Goal: Task Accomplishment & Management: Use online tool/utility

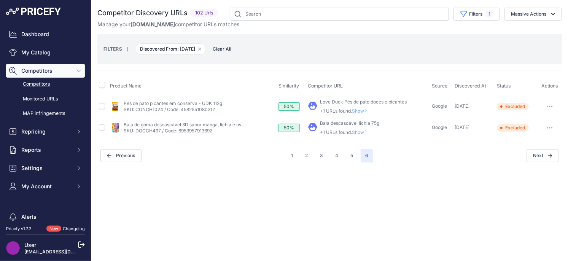
click at [361, 133] on span "Show" at bounding box center [361, 132] width 18 height 6
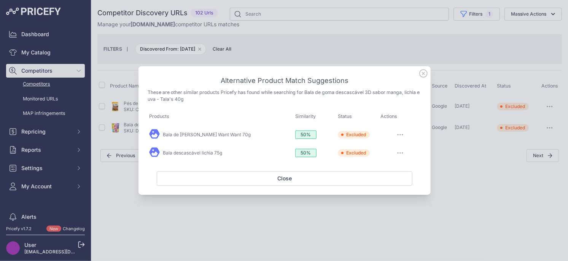
click at [419, 75] on icon at bounding box center [423, 74] width 8 height 8
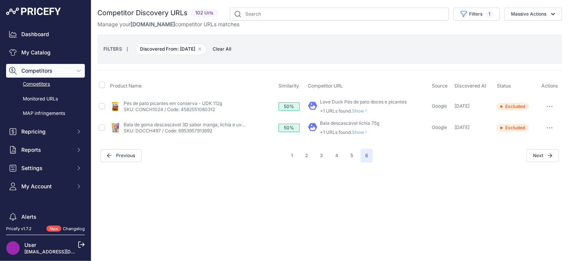
click at [361, 111] on span "Show" at bounding box center [361, 111] width 18 height 6
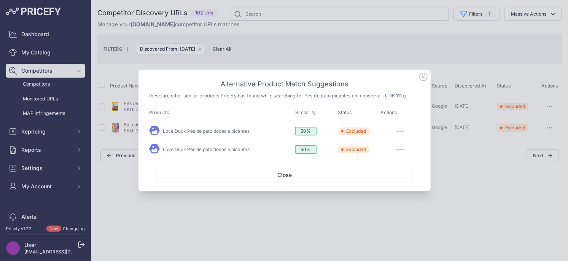
click at [424, 77] on icon at bounding box center [423, 77] width 8 height 8
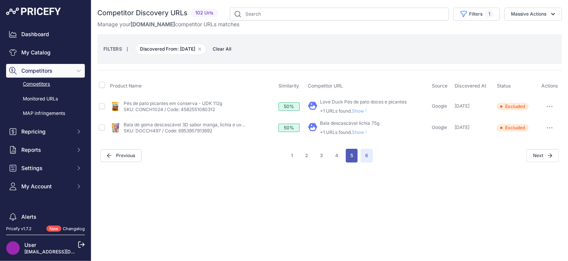
click at [349, 155] on button "5" at bounding box center [352, 156] width 12 height 14
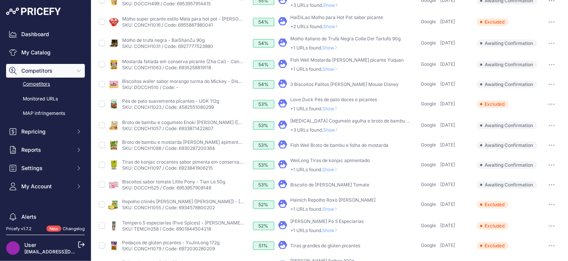
scroll to position [271, 0]
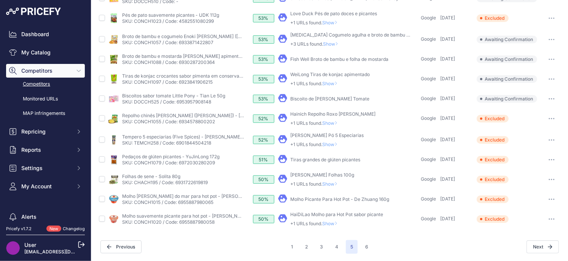
click at [332, 224] on span "Show" at bounding box center [331, 224] width 18 height 6
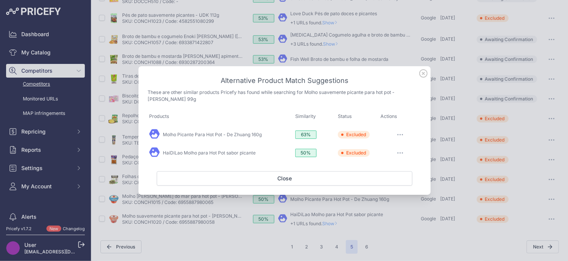
click at [422, 75] on icon at bounding box center [423, 73] width 8 height 8
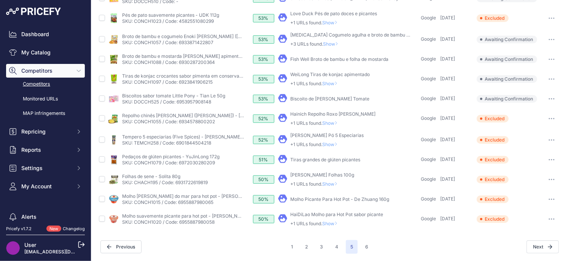
click at [333, 183] on span "Show" at bounding box center [331, 184] width 18 height 6
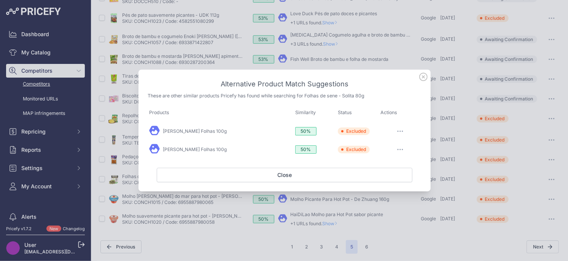
click at [421, 76] on icon at bounding box center [423, 77] width 8 height 8
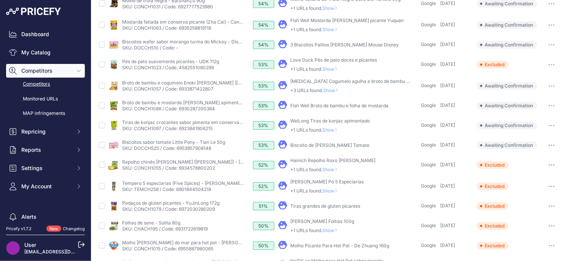
scroll to position [218, 0]
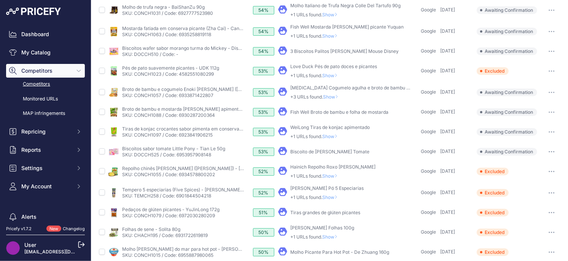
click at [333, 196] on span "Show" at bounding box center [331, 197] width 18 height 6
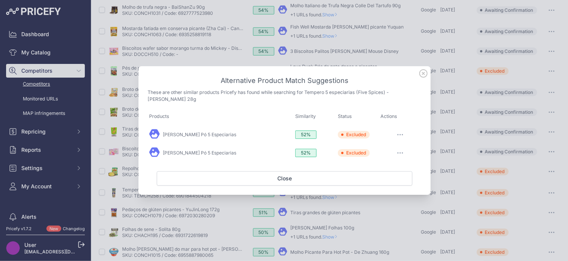
click at [420, 72] on icon at bounding box center [423, 74] width 8 height 8
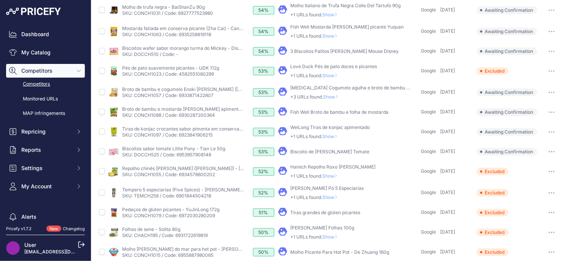
click at [335, 178] on span "Show" at bounding box center [331, 176] width 18 height 6
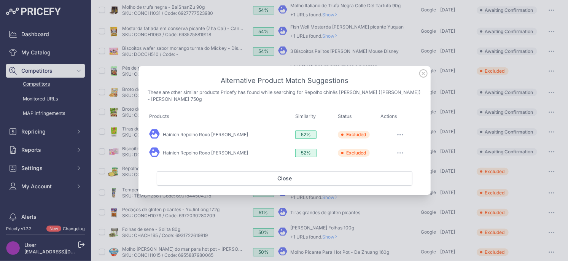
click at [424, 75] on icon at bounding box center [423, 73] width 8 height 8
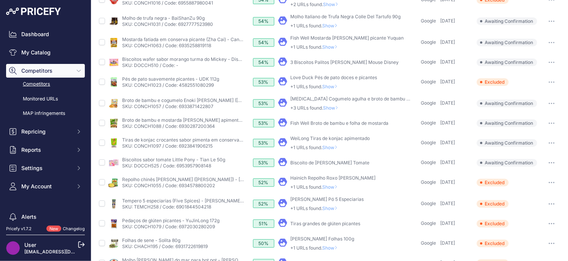
scroll to position [195, 0]
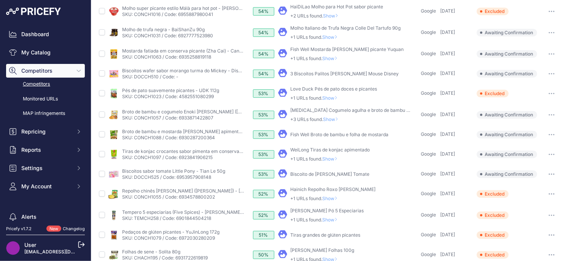
click at [550, 171] on button "button" at bounding box center [551, 174] width 15 height 11
click at [518, 202] on button "Exclude match" at bounding box center [529, 202] width 62 height 12
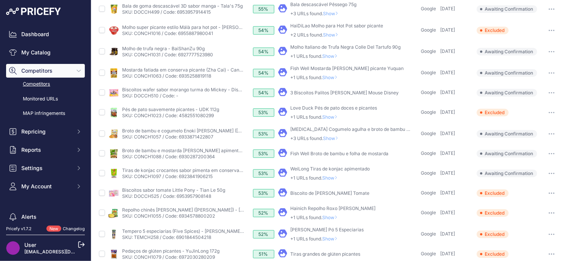
scroll to position [175, 0]
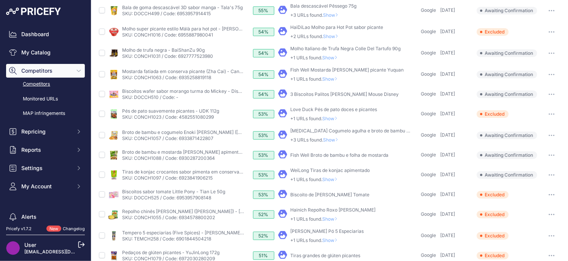
click at [336, 180] on span "Show" at bounding box center [331, 179] width 18 height 6
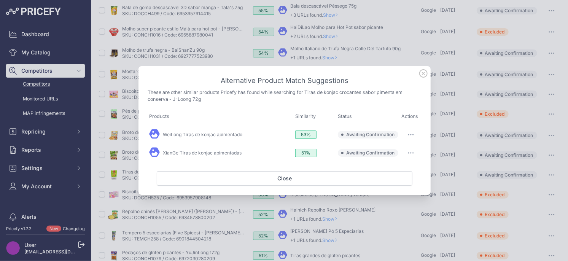
click at [423, 75] on icon at bounding box center [423, 73] width 8 height 8
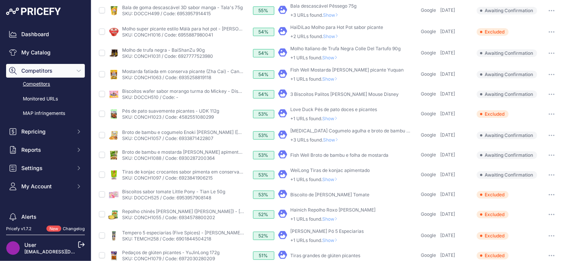
drag, startPoint x: 552, startPoint y: 175, endPoint x: 530, endPoint y: 189, distance: 26.4
click at [552, 175] on icon "button" at bounding box center [551, 175] width 6 height 2
click at [520, 203] on button "Exclude match" at bounding box center [529, 203] width 62 height 12
click at [554, 152] on button "button" at bounding box center [551, 155] width 15 height 11
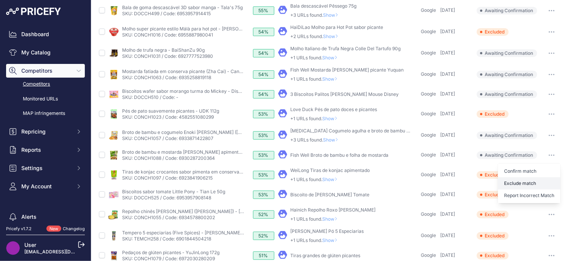
click at [517, 181] on button "Exclude match" at bounding box center [529, 183] width 62 height 12
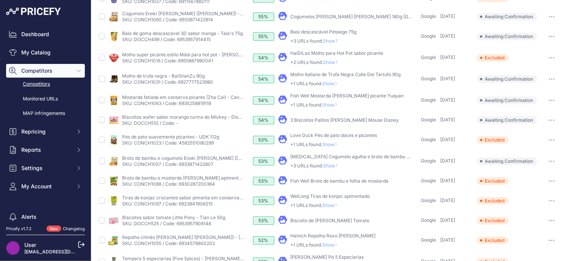
scroll to position [146, 0]
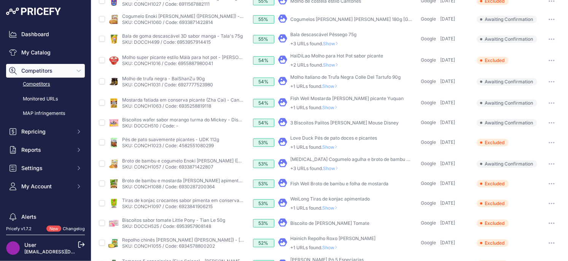
click at [334, 169] on span "Show" at bounding box center [332, 168] width 18 height 6
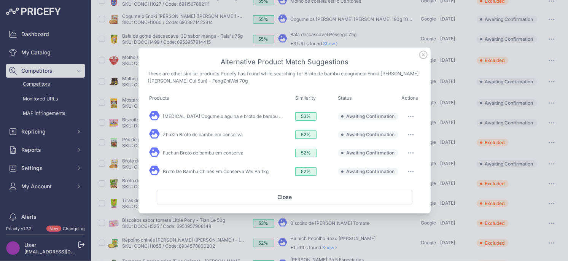
click at [425, 56] on icon at bounding box center [423, 55] width 8 height 8
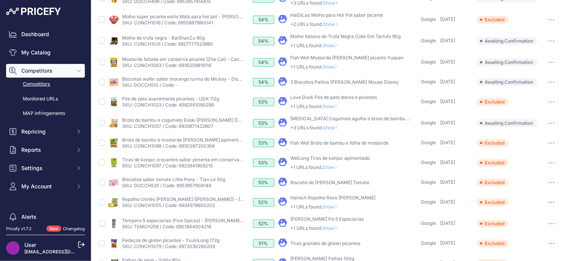
scroll to position [200, 0]
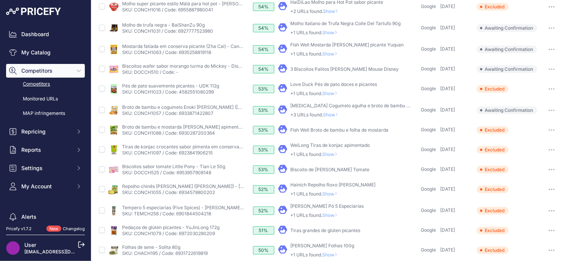
click at [333, 114] on span "Show" at bounding box center [332, 115] width 18 height 6
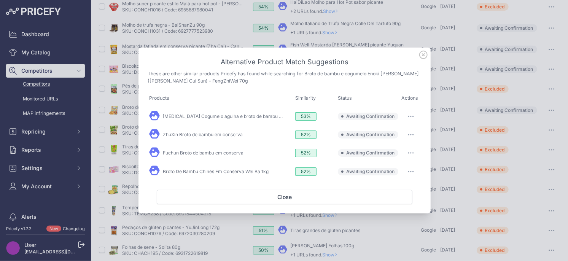
drag, startPoint x: 412, startPoint y: 117, endPoint x: 408, endPoint y: 128, distance: 11.7
click at [412, 117] on icon "button" at bounding box center [411, 117] width 6 height 2
click at [402, 143] on button "Exclude match" at bounding box center [395, 147] width 49 height 12
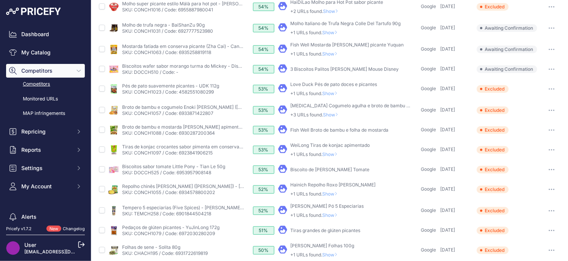
click at [332, 113] on span "Show" at bounding box center [332, 115] width 18 height 6
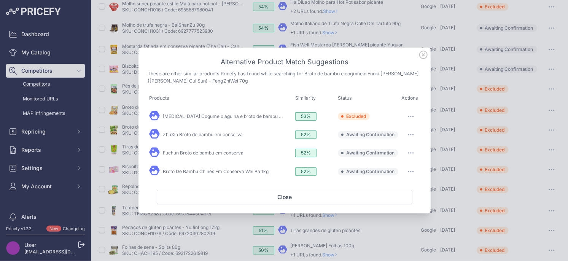
click at [408, 137] on button "button" at bounding box center [410, 134] width 15 height 11
click at [394, 168] on span "Exclude match" at bounding box center [393, 166] width 32 height 6
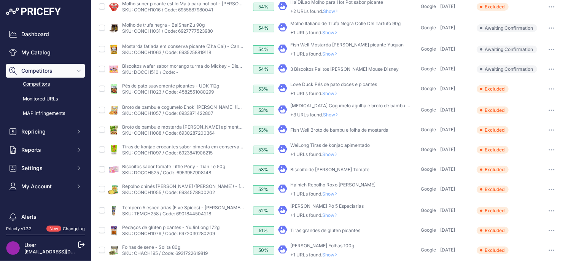
click at [336, 113] on span "Show" at bounding box center [332, 115] width 18 height 6
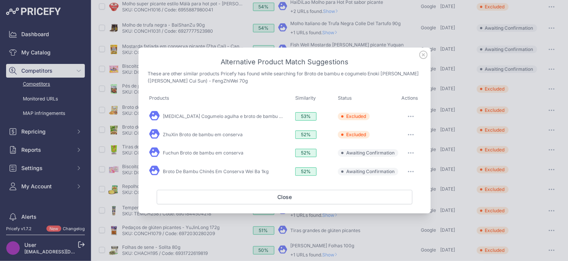
drag, startPoint x: 412, startPoint y: 151, endPoint x: 406, endPoint y: 168, distance: 18.2
click at [412, 151] on button "button" at bounding box center [410, 153] width 15 height 11
click at [396, 181] on button "Exclude match" at bounding box center [395, 184] width 49 height 12
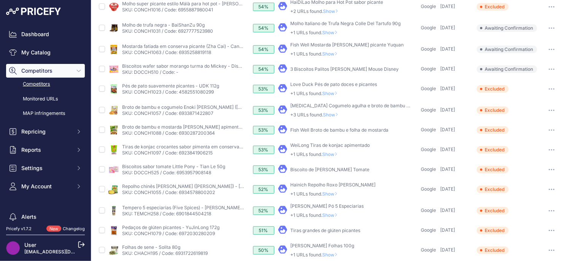
click at [329, 114] on span "Show" at bounding box center [332, 115] width 18 height 6
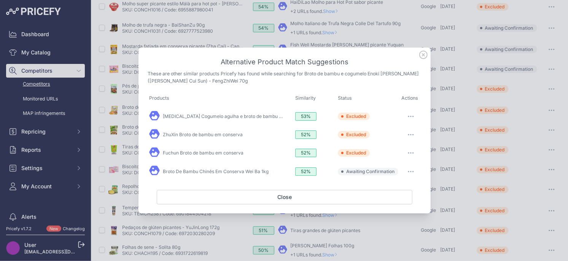
click at [409, 172] on button "button" at bounding box center [410, 171] width 15 height 11
click at [392, 198] on button "Exclude match" at bounding box center [395, 203] width 49 height 12
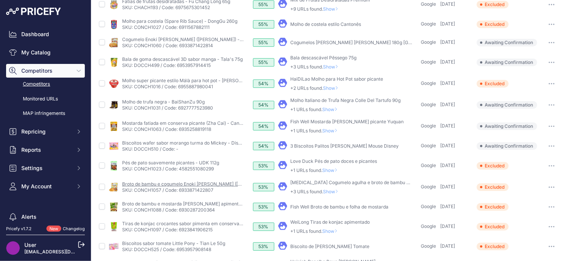
scroll to position [136, 0]
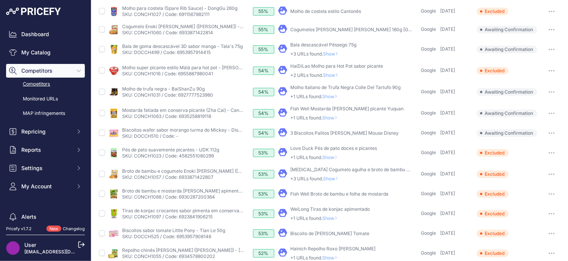
click at [333, 177] on span "Show" at bounding box center [332, 179] width 18 height 6
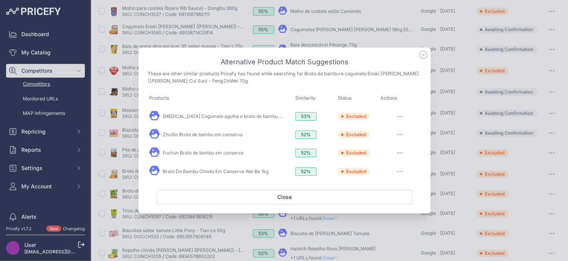
drag, startPoint x: 423, startPoint y: 58, endPoint x: 414, endPoint y: 60, distance: 8.6
click at [423, 58] on icon at bounding box center [423, 55] width 8 height 8
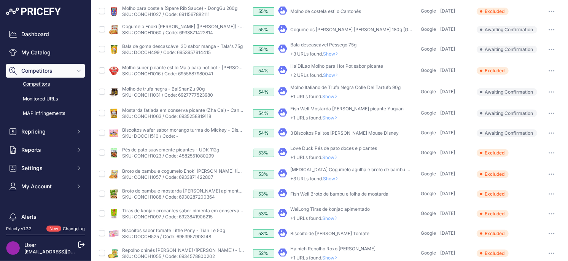
click at [331, 158] on span "Show" at bounding box center [331, 157] width 18 height 6
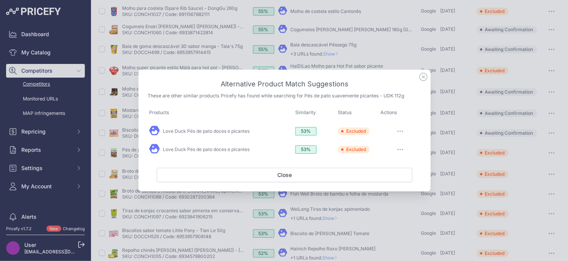
click at [421, 77] on icon at bounding box center [423, 77] width 8 height 8
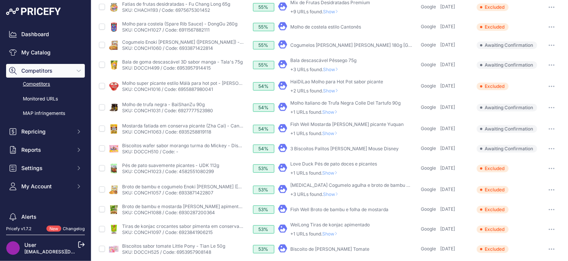
scroll to position [118, 0]
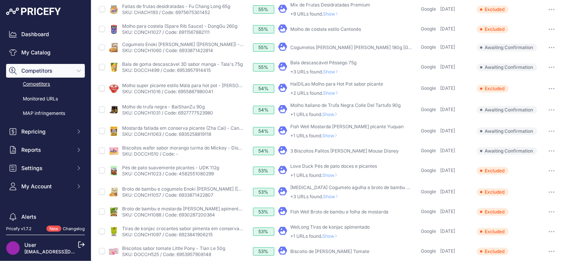
click at [550, 150] on icon "button" at bounding box center [551, 151] width 6 height 2
click at [523, 178] on button "Exclude match" at bounding box center [529, 179] width 62 height 12
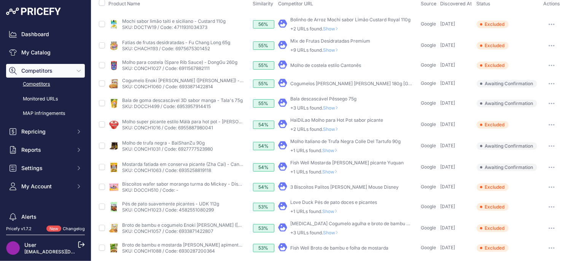
scroll to position [81, 0]
click at [332, 171] on span "Show" at bounding box center [331, 173] width 18 height 6
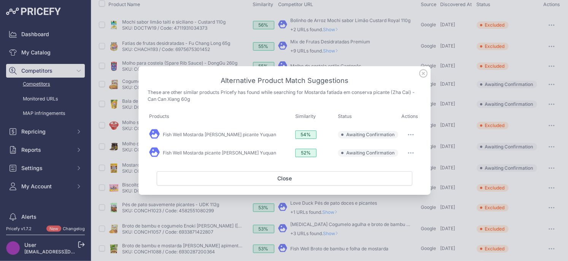
drag, startPoint x: 423, startPoint y: 73, endPoint x: 426, endPoint y: 15, distance: 58.2
click at [423, 72] on icon at bounding box center [423, 73] width 8 height 8
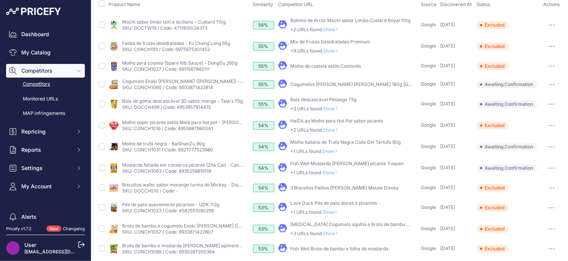
click at [329, 172] on span "Show" at bounding box center [331, 173] width 18 height 6
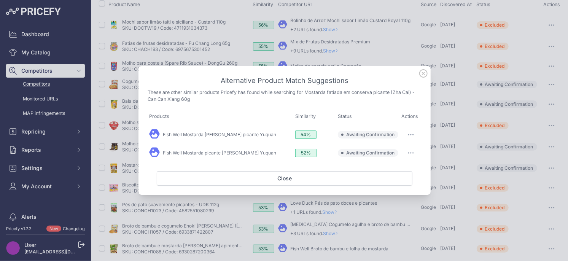
click at [421, 74] on icon at bounding box center [423, 73] width 8 height 8
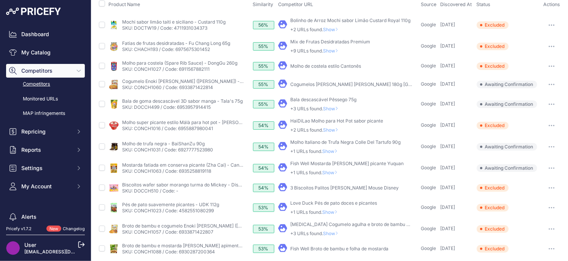
click at [346, 172] on p "+1 URLs found. Show" at bounding box center [346, 173] width 113 height 6
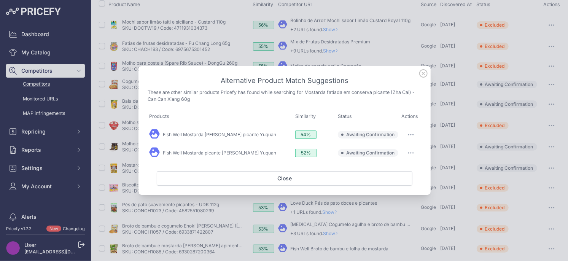
click at [413, 133] on button "button" at bounding box center [410, 134] width 15 height 11
click at [390, 163] on span "Exclude match" at bounding box center [393, 166] width 32 height 6
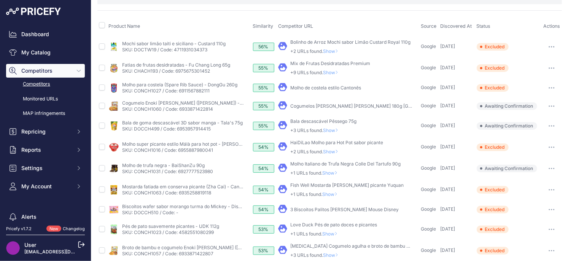
scroll to position [54, 0]
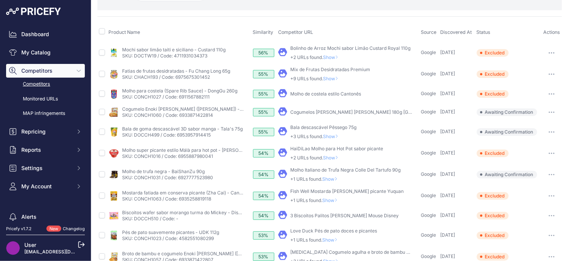
click at [335, 199] on span "Show" at bounding box center [331, 200] width 18 height 6
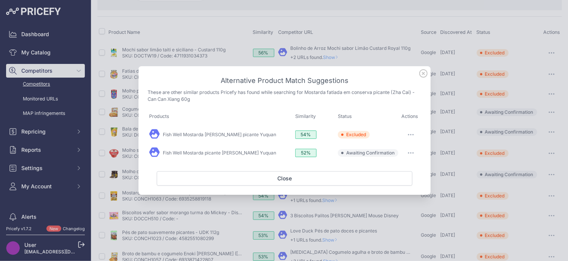
click at [414, 152] on button "button" at bounding box center [410, 153] width 15 height 11
click at [398, 181] on span "Exclude match" at bounding box center [393, 184] width 32 height 6
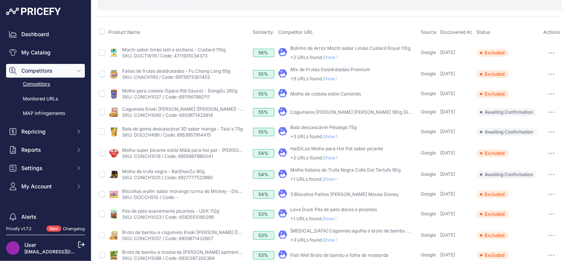
click at [335, 178] on span "Show" at bounding box center [331, 179] width 18 height 6
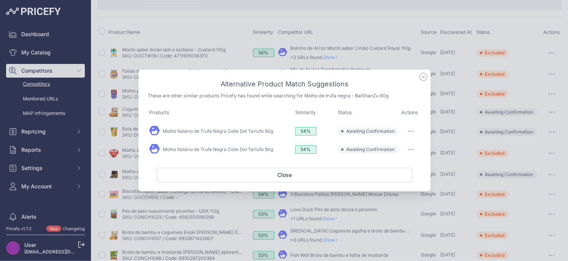
click at [421, 75] on icon at bounding box center [423, 77] width 8 height 8
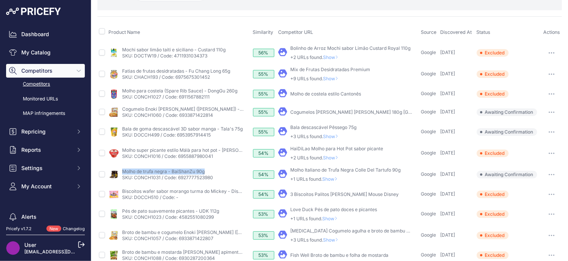
drag, startPoint x: 208, startPoint y: 170, endPoint x: 122, endPoint y: 170, distance: 85.9
click at [122, 170] on div "My Product Competitor's Product" at bounding box center [178, 174] width 141 height 12
copy link "Molho de trufa negra - BaiShanZu 90g"
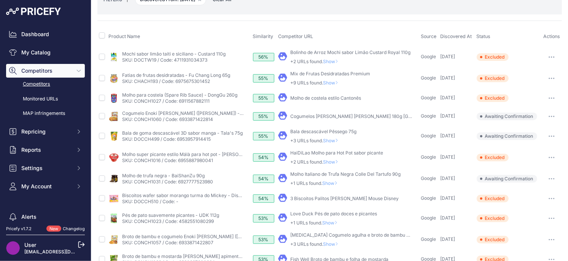
click at [332, 184] on span "Show" at bounding box center [331, 183] width 18 height 6
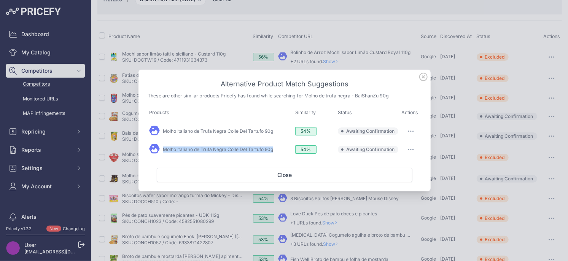
click at [410, 130] on button "button" at bounding box center [410, 131] width 15 height 11
click at [389, 162] on span "Exclude match" at bounding box center [393, 162] width 32 height 6
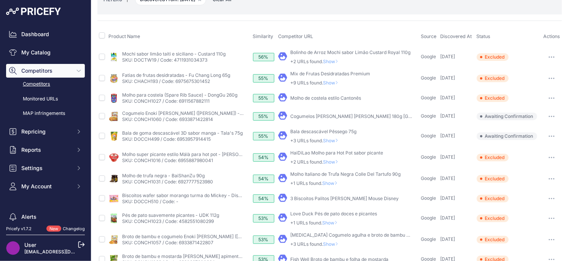
click at [333, 184] on span "Show" at bounding box center [331, 183] width 18 height 6
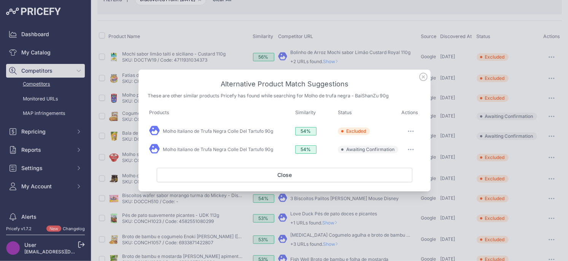
click at [406, 151] on button "button" at bounding box center [410, 149] width 15 height 11
click at [388, 183] on button "Exclude match" at bounding box center [395, 181] width 49 height 12
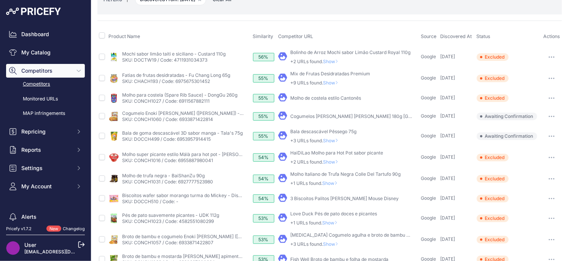
scroll to position [48, 0]
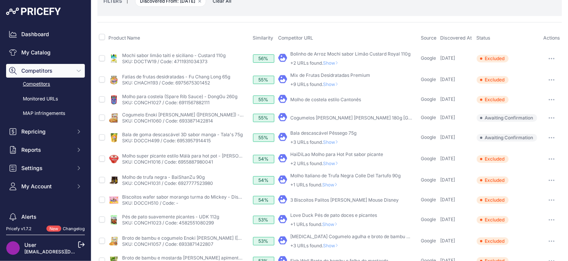
click at [327, 162] on span "Show" at bounding box center [332, 163] width 18 height 6
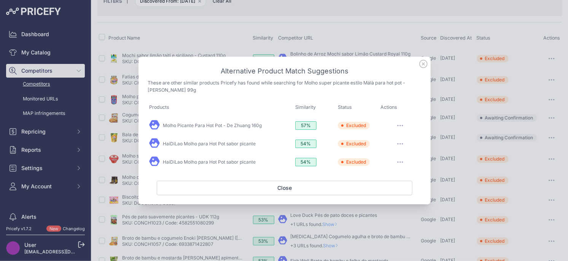
click at [425, 64] on icon at bounding box center [423, 64] width 8 height 8
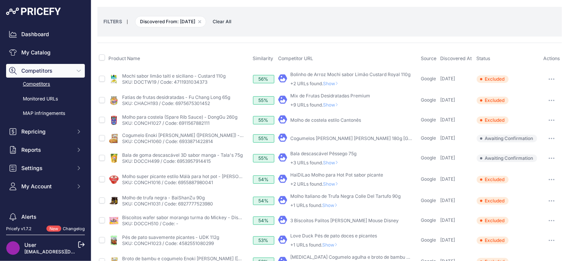
scroll to position [22, 0]
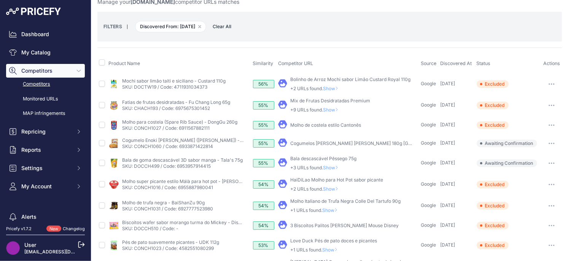
click at [333, 167] on span "Show" at bounding box center [332, 168] width 18 height 6
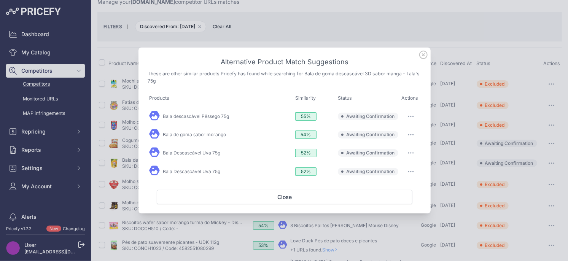
click at [425, 54] on icon at bounding box center [423, 55] width 8 height 8
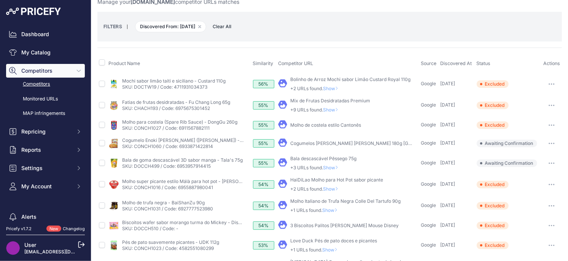
drag, startPoint x: 340, startPoint y: 166, endPoint x: 347, endPoint y: 160, distance: 9.7
click at [337, 166] on icon at bounding box center [337, 167] width 2 height 3
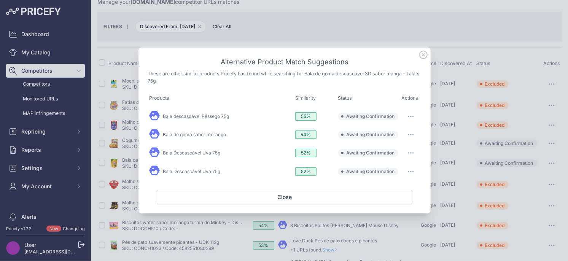
click at [415, 118] on button "button" at bounding box center [410, 116] width 15 height 11
click at [388, 145] on span "Exclude match" at bounding box center [393, 147] width 32 height 6
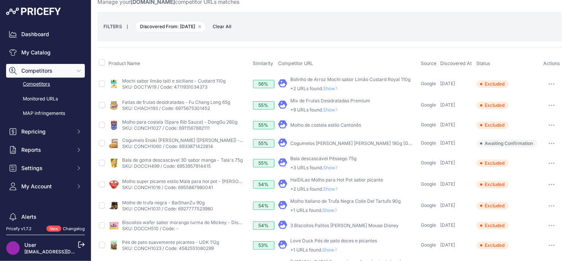
click at [336, 167] on span "Show" at bounding box center [332, 168] width 18 height 6
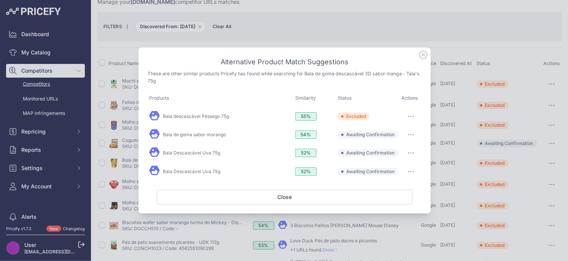
click at [409, 132] on button "button" at bounding box center [410, 134] width 15 height 11
click at [387, 167] on span "Exclude match" at bounding box center [393, 166] width 32 height 6
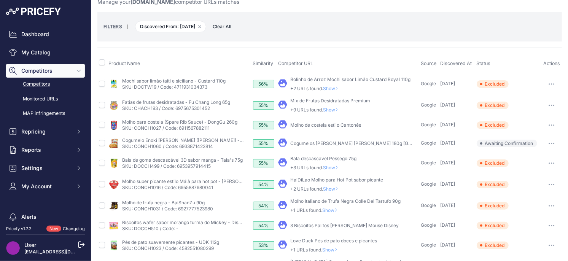
click at [328, 167] on span "Show" at bounding box center [332, 168] width 18 height 6
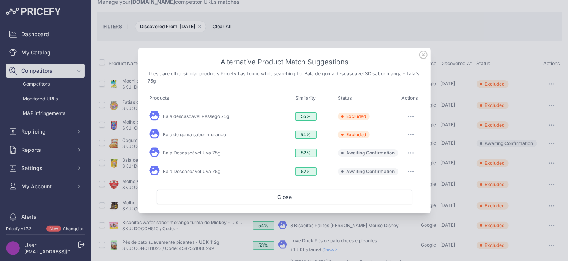
click at [411, 151] on button "button" at bounding box center [410, 153] width 15 height 11
click at [379, 184] on span "Exclude match" at bounding box center [393, 184] width 32 height 6
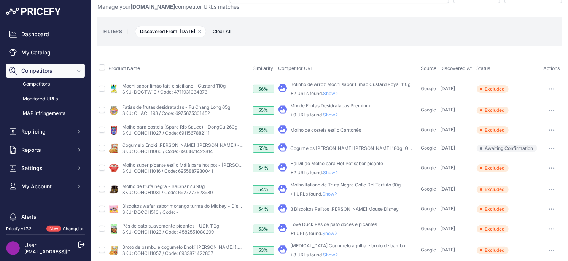
scroll to position [16, 0]
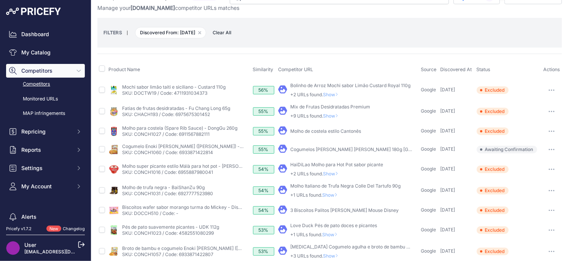
click at [334, 173] on span "Show" at bounding box center [332, 174] width 18 height 6
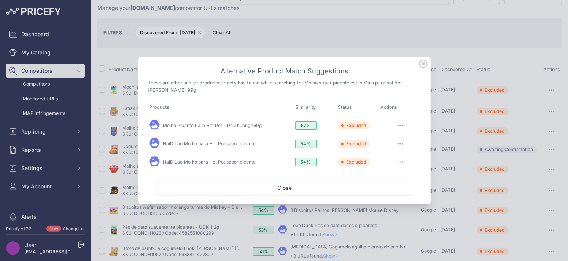
click at [424, 64] on icon at bounding box center [423, 64] width 8 height 8
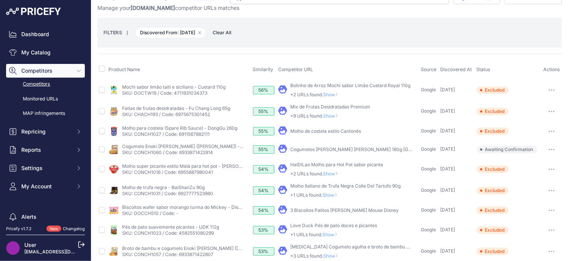
click at [550, 150] on button "button" at bounding box center [551, 149] width 15 height 11
click at [516, 178] on button "Exclude match" at bounding box center [529, 177] width 62 height 12
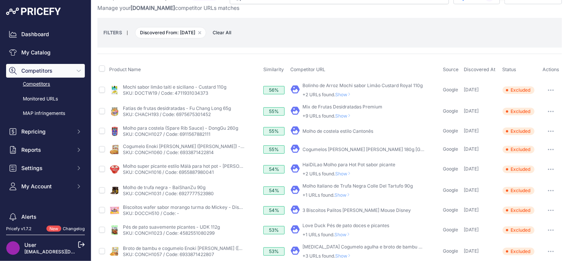
scroll to position [0, 0]
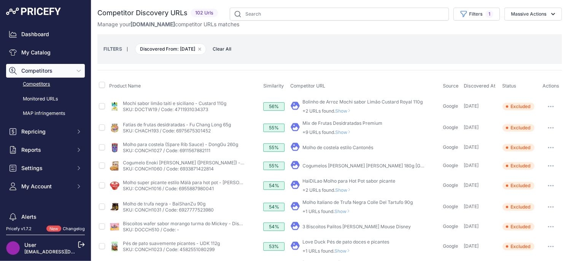
click at [346, 132] on span "Show" at bounding box center [344, 132] width 18 height 6
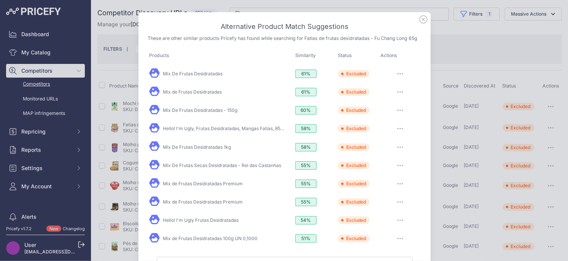
click at [420, 22] on icon at bounding box center [423, 20] width 8 height 8
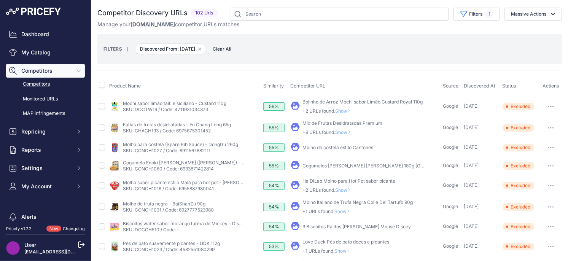
click at [345, 112] on span "Show" at bounding box center [344, 111] width 18 height 6
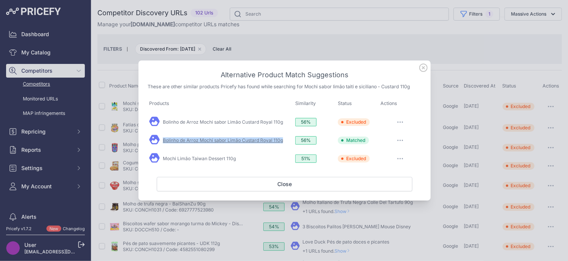
click at [236, 140] on link "Bolinho de Arroz Mochi sabor Limão Custard Royal 110g" at bounding box center [223, 140] width 120 height 6
click at [402, 138] on button "button" at bounding box center [399, 140] width 15 height 11
click at [383, 188] on span "Exclude match" at bounding box center [393, 187] width 32 height 6
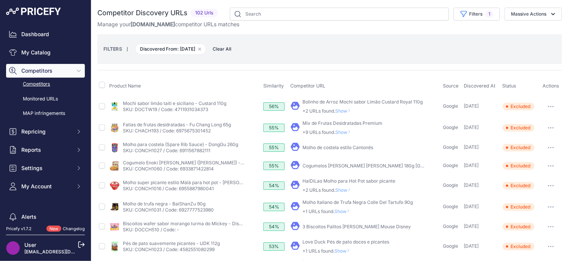
click at [344, 111] on span "Show" at bounding box center [344, 111] width 18 height 6
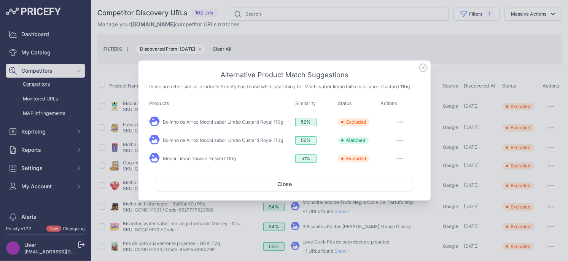
click at [399, 121] on icon "button" at bounding box center [400, 122] width 6 height 2
click at [384, 136] on span "Match This" at bounding box center [389, 138] width 24 height 6
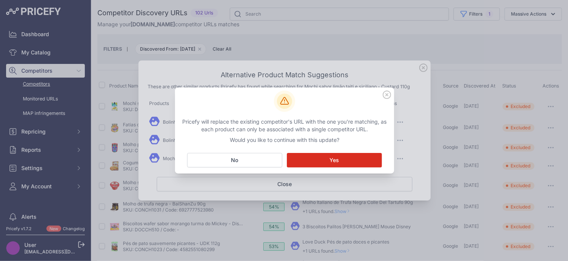
click at [364, 156] on button "Matching... Yes" at bounding box center [334, 160] width 95 height 14
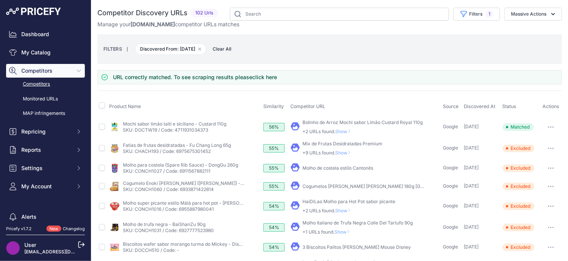
click at [554, 125] on button "button" at bounding box center [550, 127] width 15 height 11
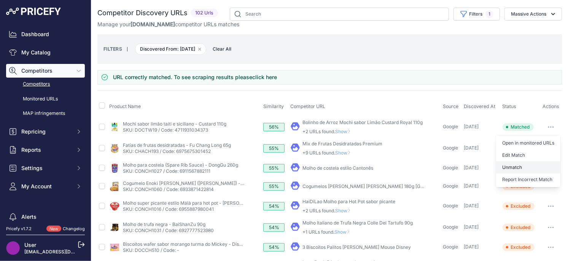
click at [514, 165] on button "Unmatch" at bounding box center [528, 167] width 64 height 12
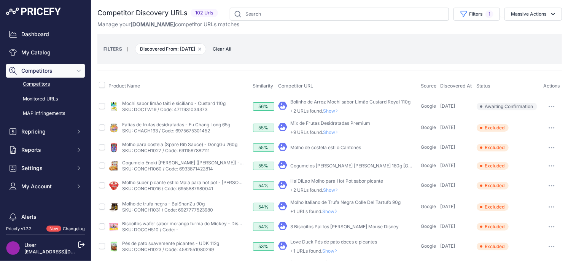
click at [337, 113] on span "Show" at bounding box center [332, 111] width 18 height 6
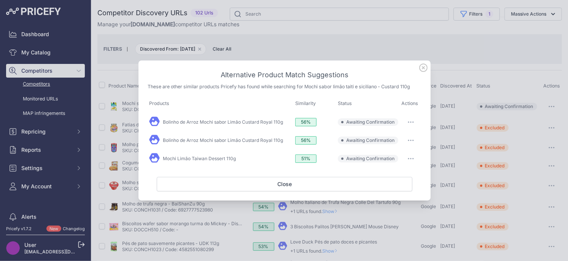
drag, startPoint x: 418, startPoint y: 120, endPoint x: 398, endPoint y: 139, distance: 26.9
click at [417, 120] on button "button" at bounding box center [410, 122] width 15 height 11
click at [388, 153] on span "Exclude match" at bounding box center [393, 153] width 32 height 6
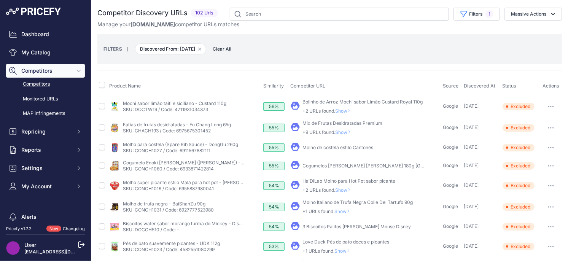
click at [346, 111] on span "Show" at bounding box center [344, 111] width 18 height 6
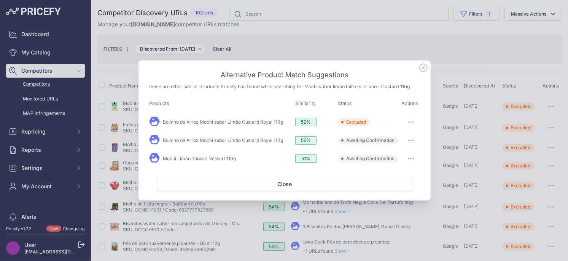
click at [414, 141] on button "button" at bounding box center [410, 140] width 15 height 11
click at [393, 170] on span "Exclude match" at bounding box center [393, 171] width 32 height 6
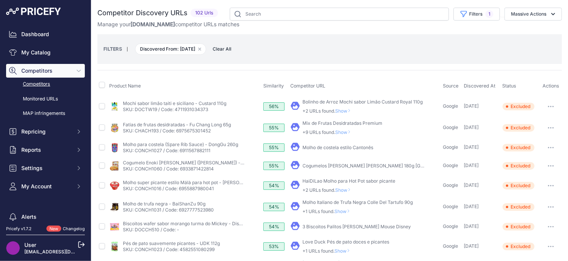
click at [345, 111] on span "Show" at bounding box center [344, 111] width 18 height 6
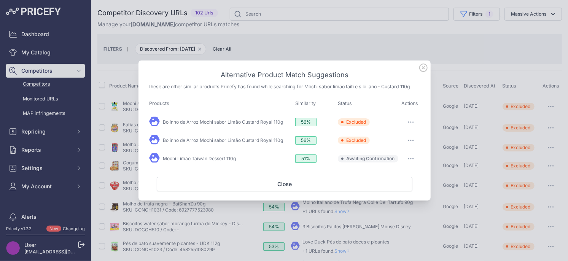
click at [409, 162] on button "button" at bounding box center [410, 158] width 15 height 11
click at [388, 193] on button "Exclude match" at bounding box center [395, 190] width 49 height 12
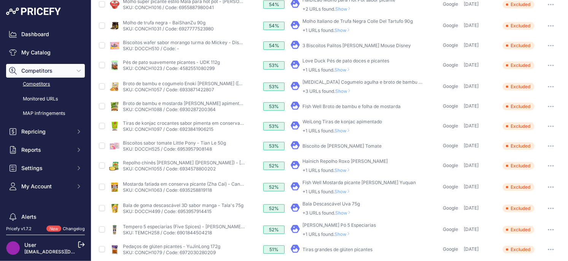
scroll to position [271, 0]
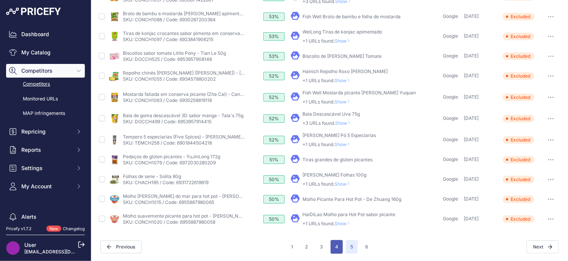
click at [340, 249] on button "4" at bounding box center [336, 247] width 12 height 14
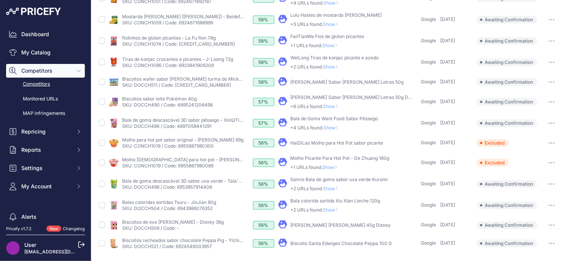
scroll to position [274, 0]
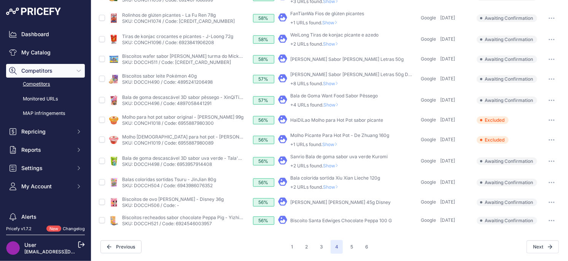
drag, startPoint x: 551, startPoint y: 219, endPoint x: 546, endPoint y: 225, distance: 8.2
click at [551, 219] on button "button" at bounding box center [551, 220] width 15 height 11
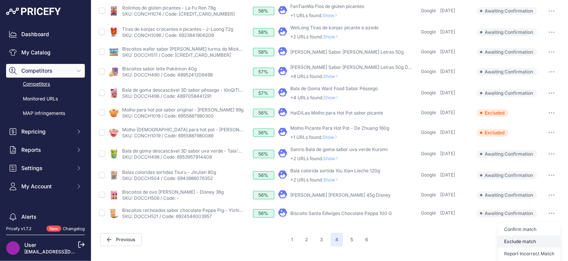
click at [512, 240] on button "Exclude match" at bounding box center [529, 241] width 62 height 12
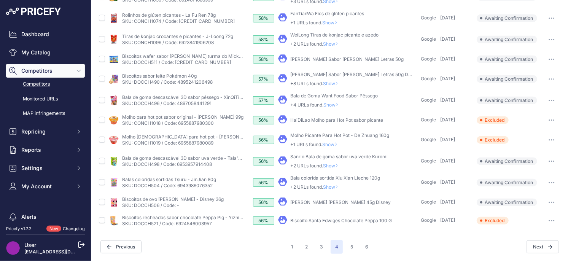
click at [549, 202] on icon "button" at bounding box center [549, 202] width 1 height 1
click at [519, 231] on button "Exclude match" at bounding box center [529, 230] width 62 height 12
click at [334, 186] on span "Show" at bounding box center [332, 187] width 18 height 6
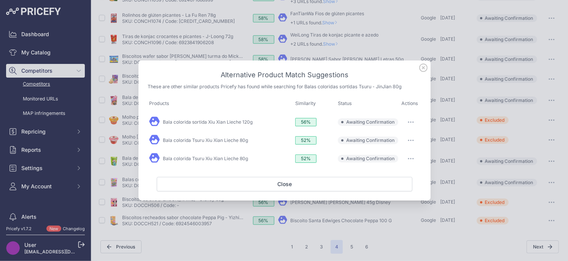
click at [425, 68] on icon at bounding box center [423, 68] width 8 height 8
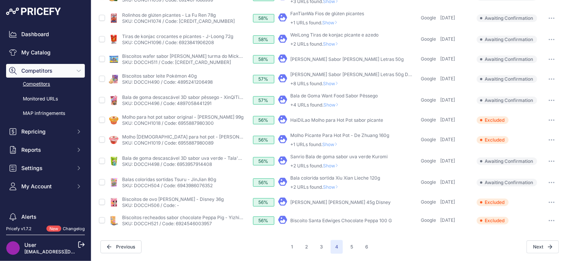
click at [552, 181] on button "button" at bounding box center [551, 182] width 15 height 11
drag, startPoint x: 329, startPoint y: 193, endPoint x: 329, endPoint y: 187, distance: 5.7
click at [329, 193] on td "​ Pricefy will replace the existing competitor's URL with the one you're matchi…" at bounding box center [347, 202] width 143 height 18
click at [329, 186] on span "Show" at bounding box center [332, 187] width 18 height 6
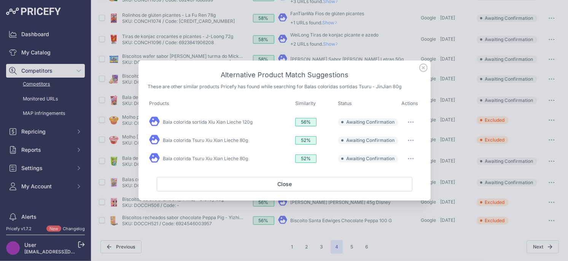
click at [414, 121] on button "button" at bounding box center [410, 122] width 15 height 11
click at [385, 156] on span "Exclude match" at bounding box center [393, 153] width 32 height 6
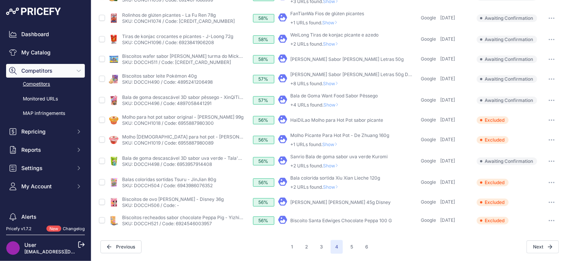
click at [331, 183] on div "Bala colorida sortida Xiu Xian Lieche 120g +2 URLs found. Show" at bounding box center [335, 182] width 90 height 15
click at [333, 188] on span "Show" at bounding box center [332, 187] width 18 height 6
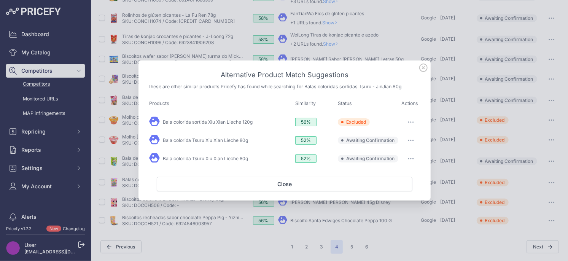
drag, startPoint x: 408, startPoint y: 139, endPoint x: 402, endPoint y: 146, distance: 9.3
click at [408, 139] on button "button" at bounding box center [410, 140] width 15 height 11
click at [385, 168] on button "Exclude match" at bounding box center [395, 171] width 49 height 12
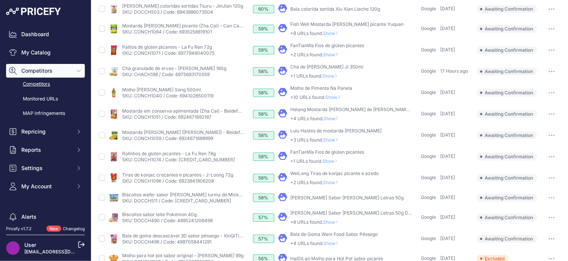
scroll to position [0, 0]
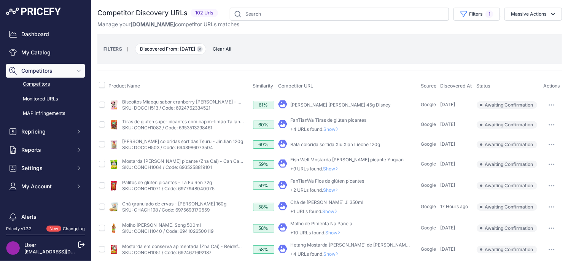
click at [203, 49] on button "Remove filter option" at bounding box center [200, 49] width 6 height 6
